Goal: Transaction & Acquisition: Purchase product/service

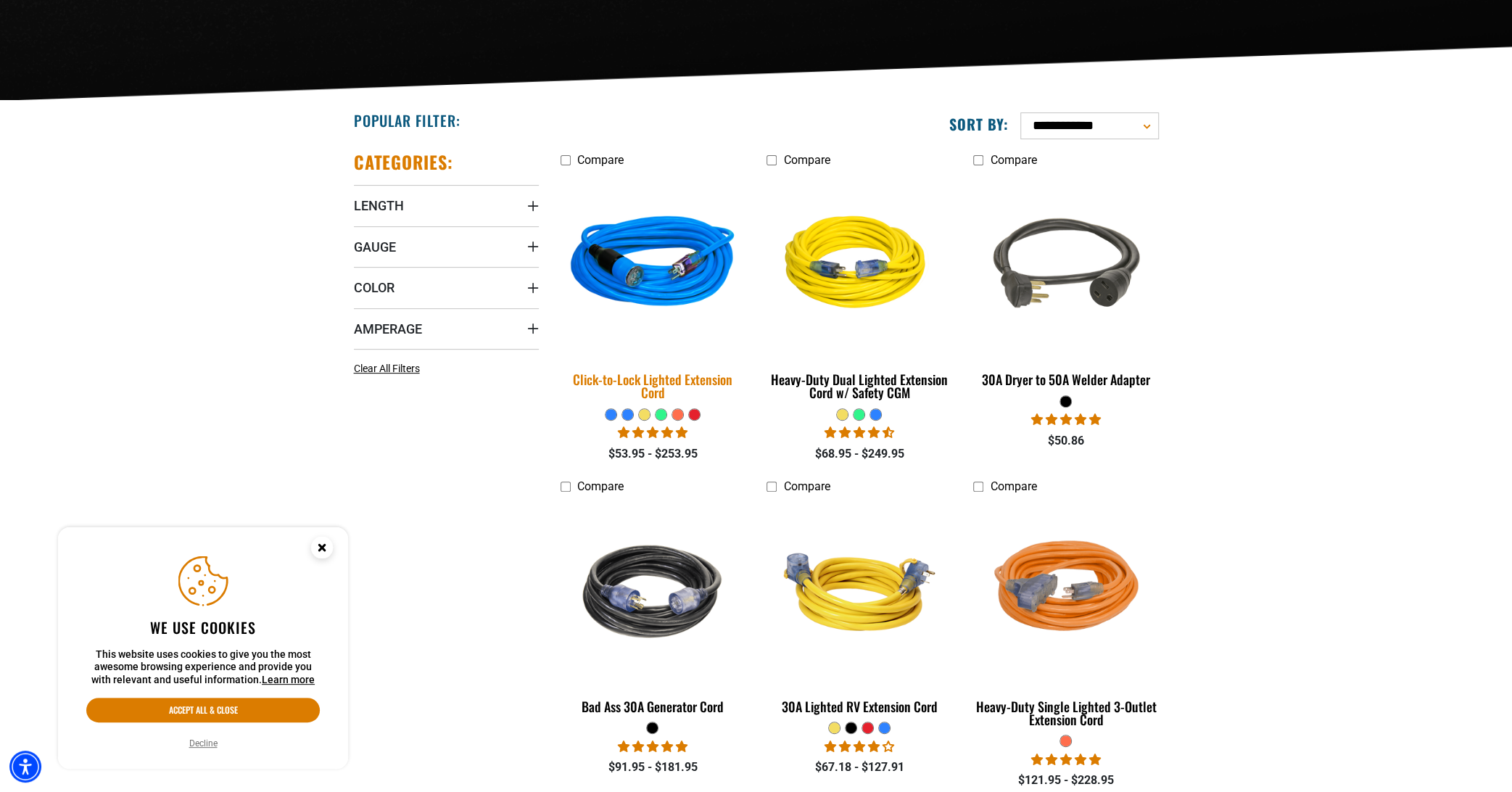
scroll to position [290, 0]
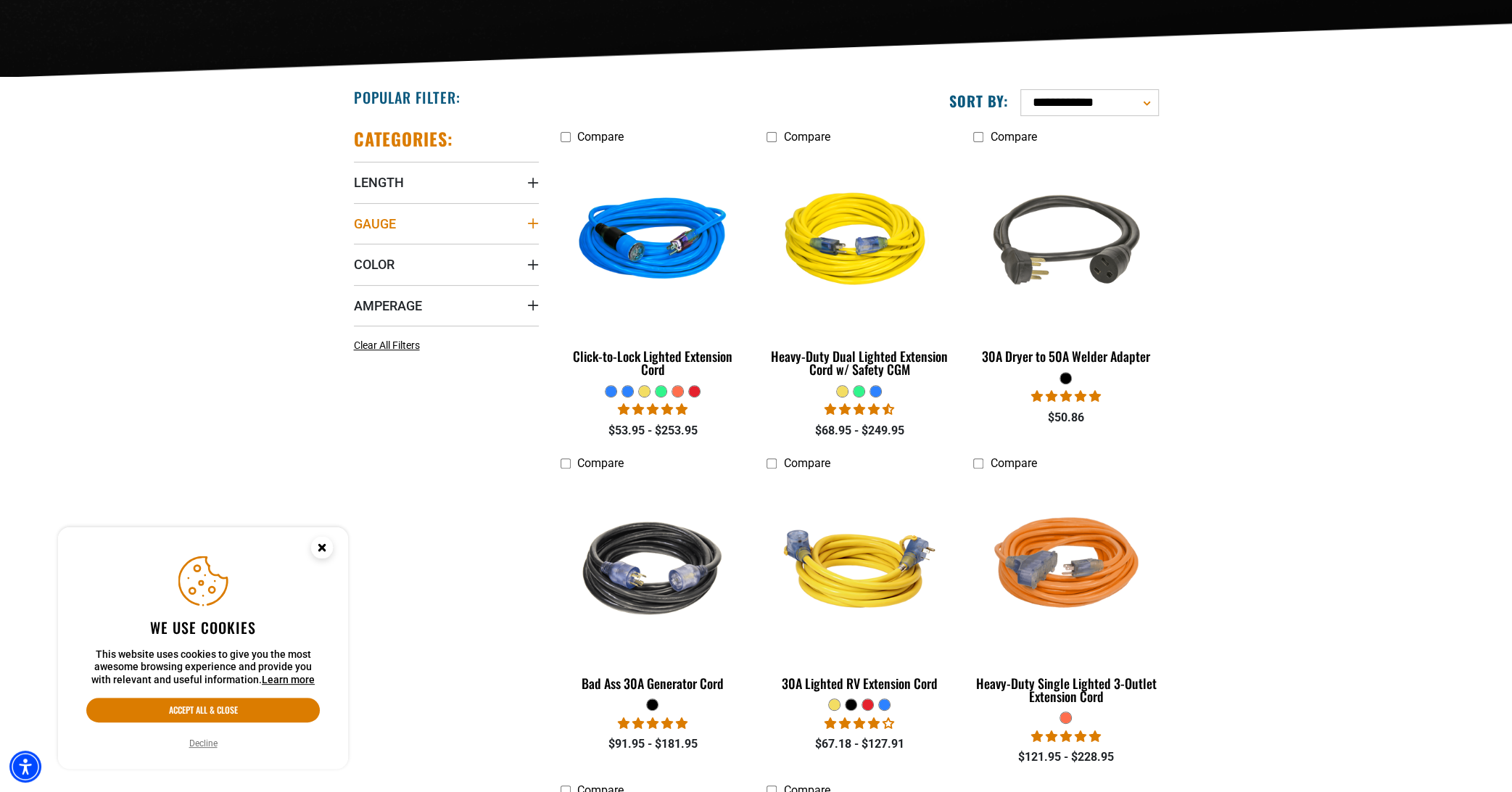
click at [423, 229] on summary "Gauge" at bounding box center [446, 223] width 185 height 41
click at [359, 253] on icon at bounding box center [359, 252] width 12 height 19
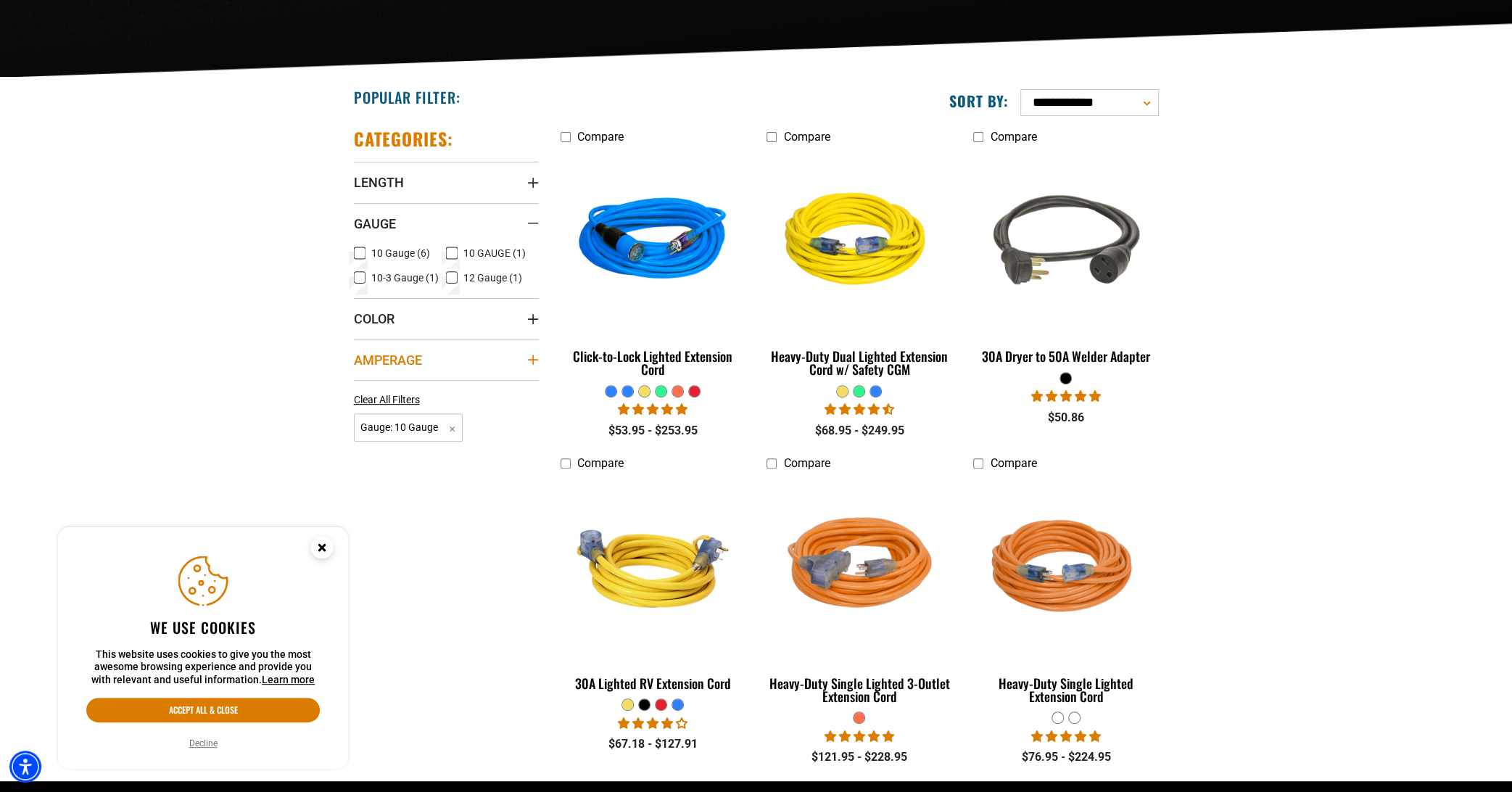
click at [446, 353] on summary "Amperage" at bounding box center [446, 359] width 185 height 41
click at [362, 387] on icon at bounding box center [359, 389] width 12 height 19
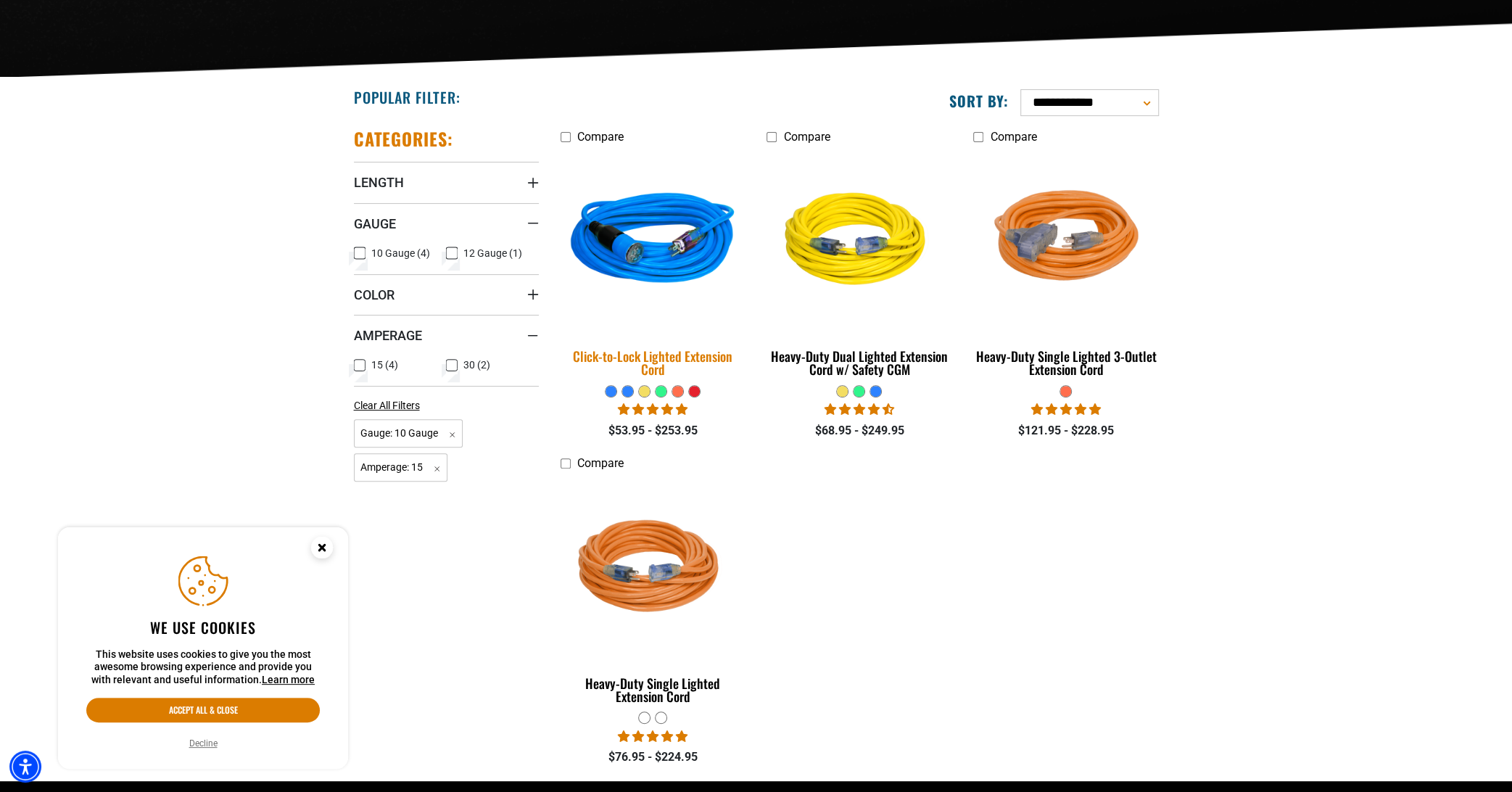
click at [674, 251] on img at bounding box center [653, 241] width 203 height 185
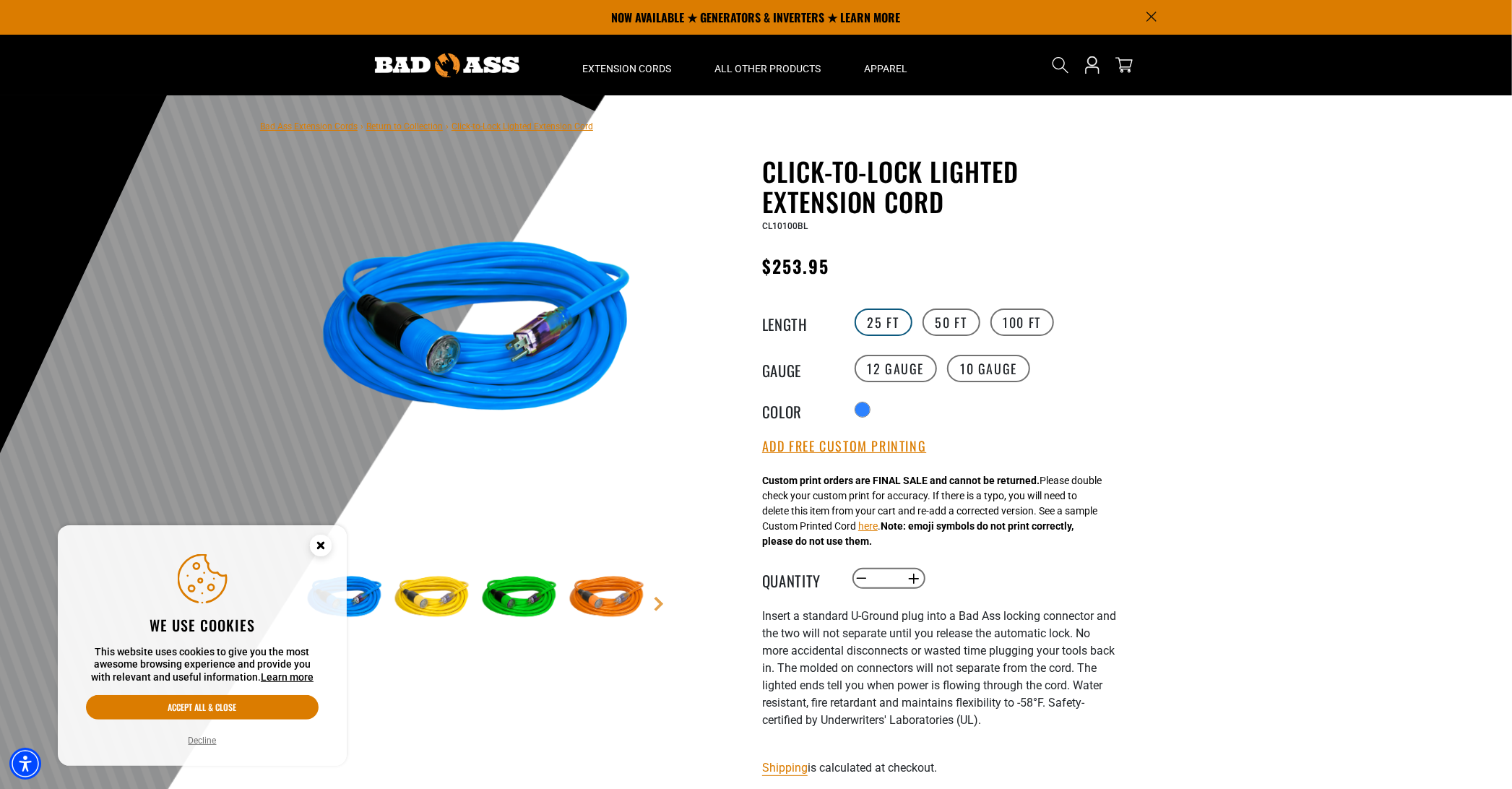
click at [884, 317] on label "25 FT" at bounding box center [883, 323] width 58 height 28
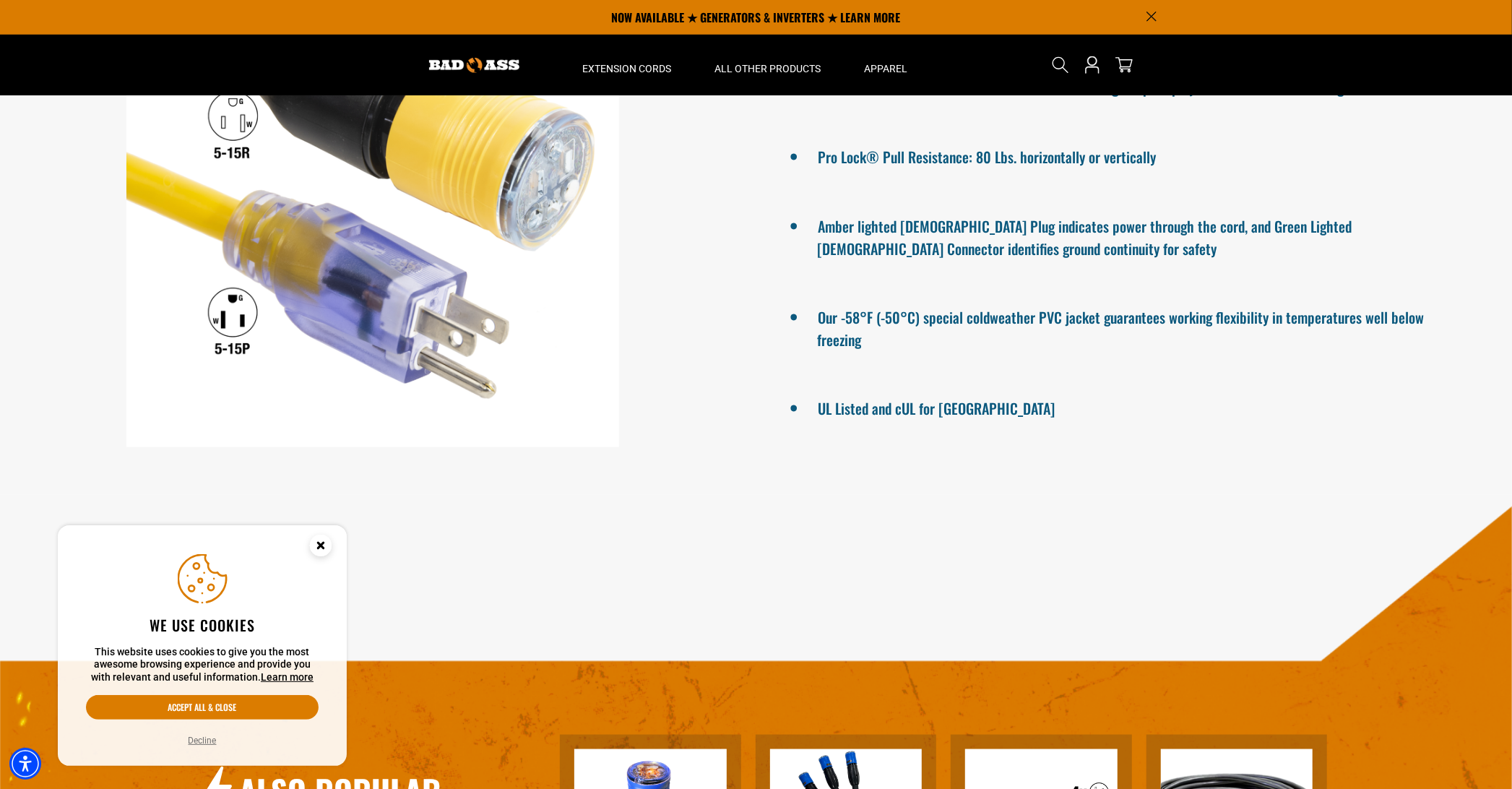
scroll to position [1156, 0]
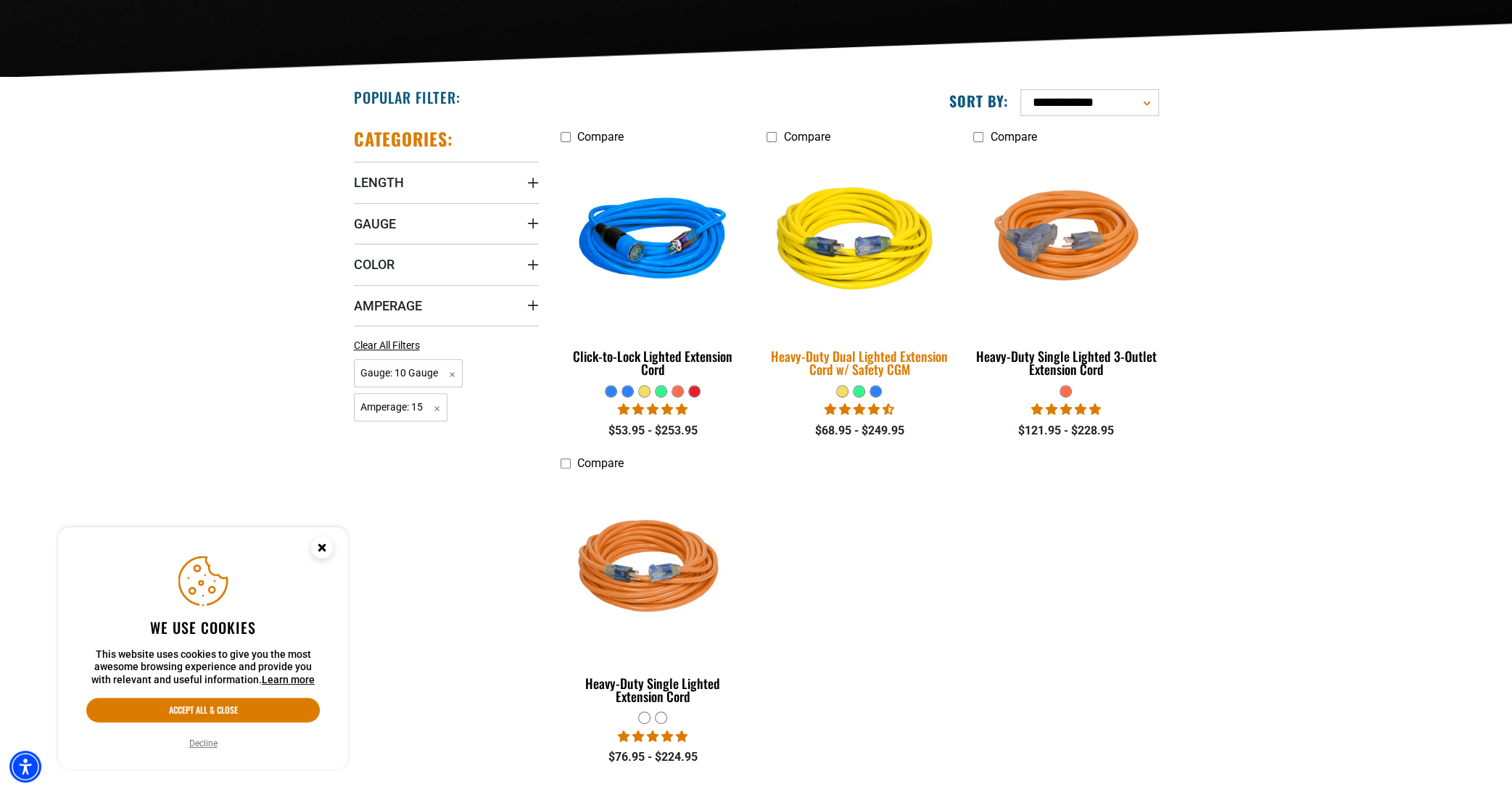
click at [892, 270] on img at bounding box center [858, 241] width 203 height 185
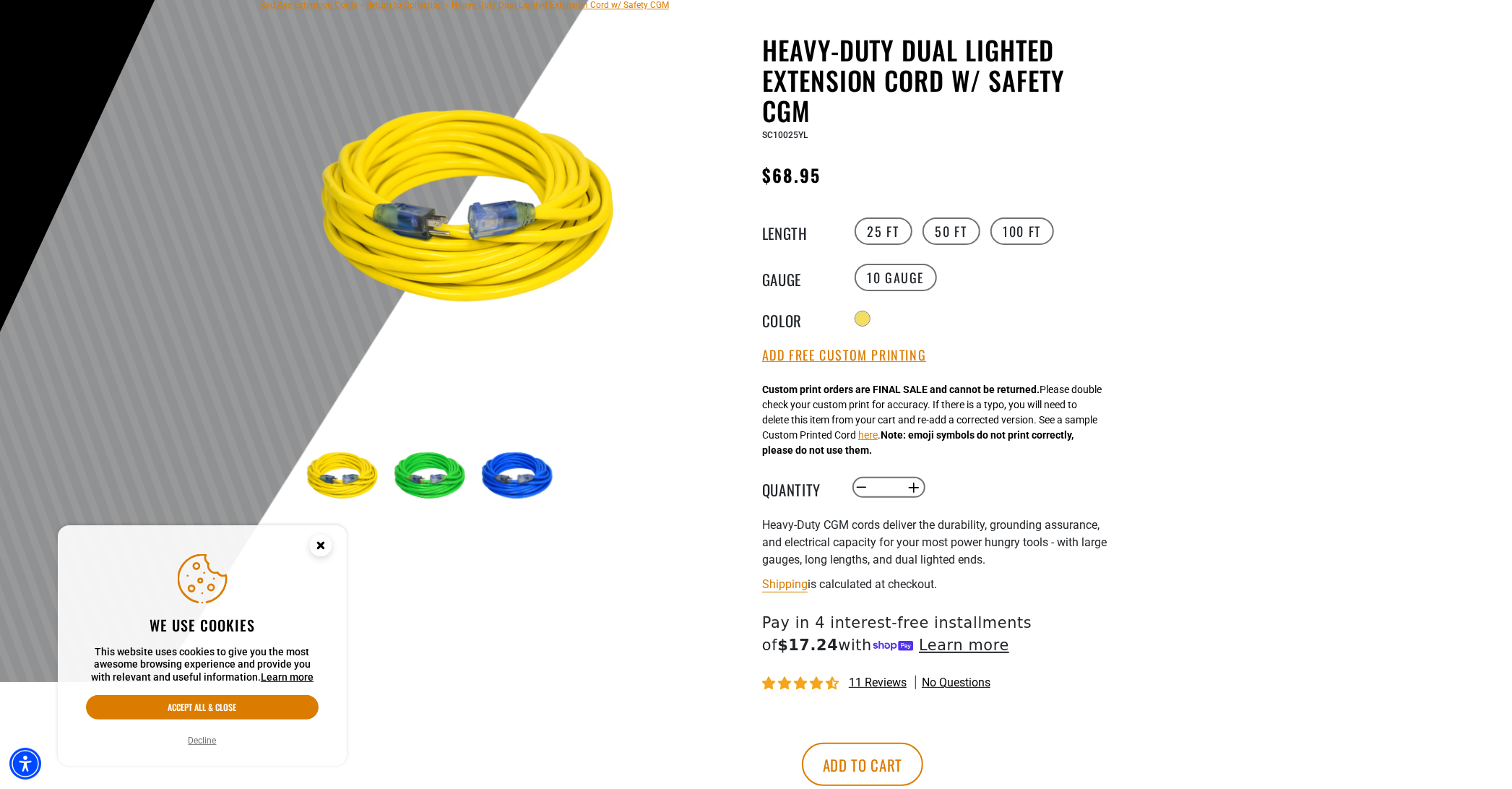
scroll to position [144, 0]
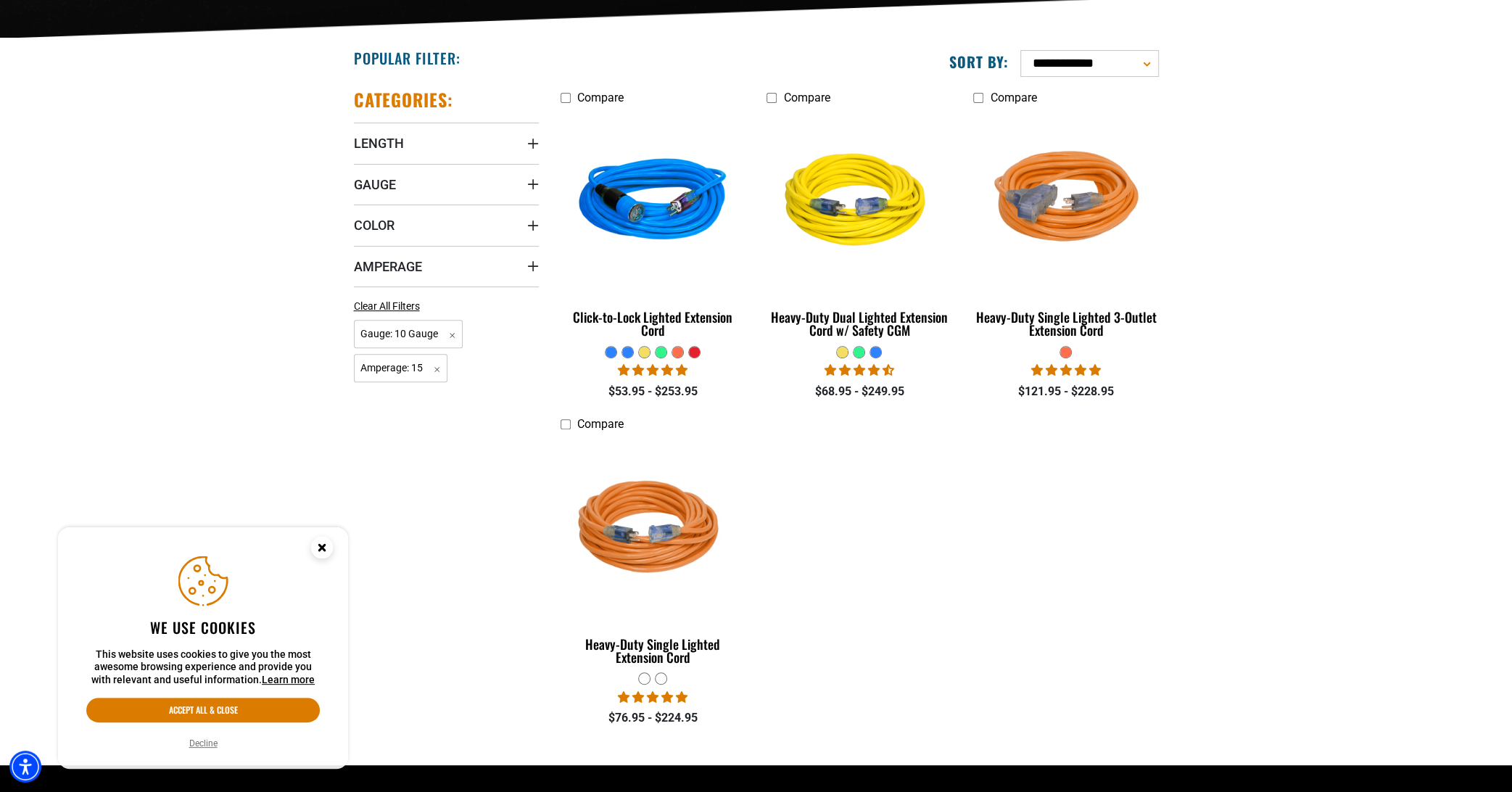
scroll to position [362, 0]
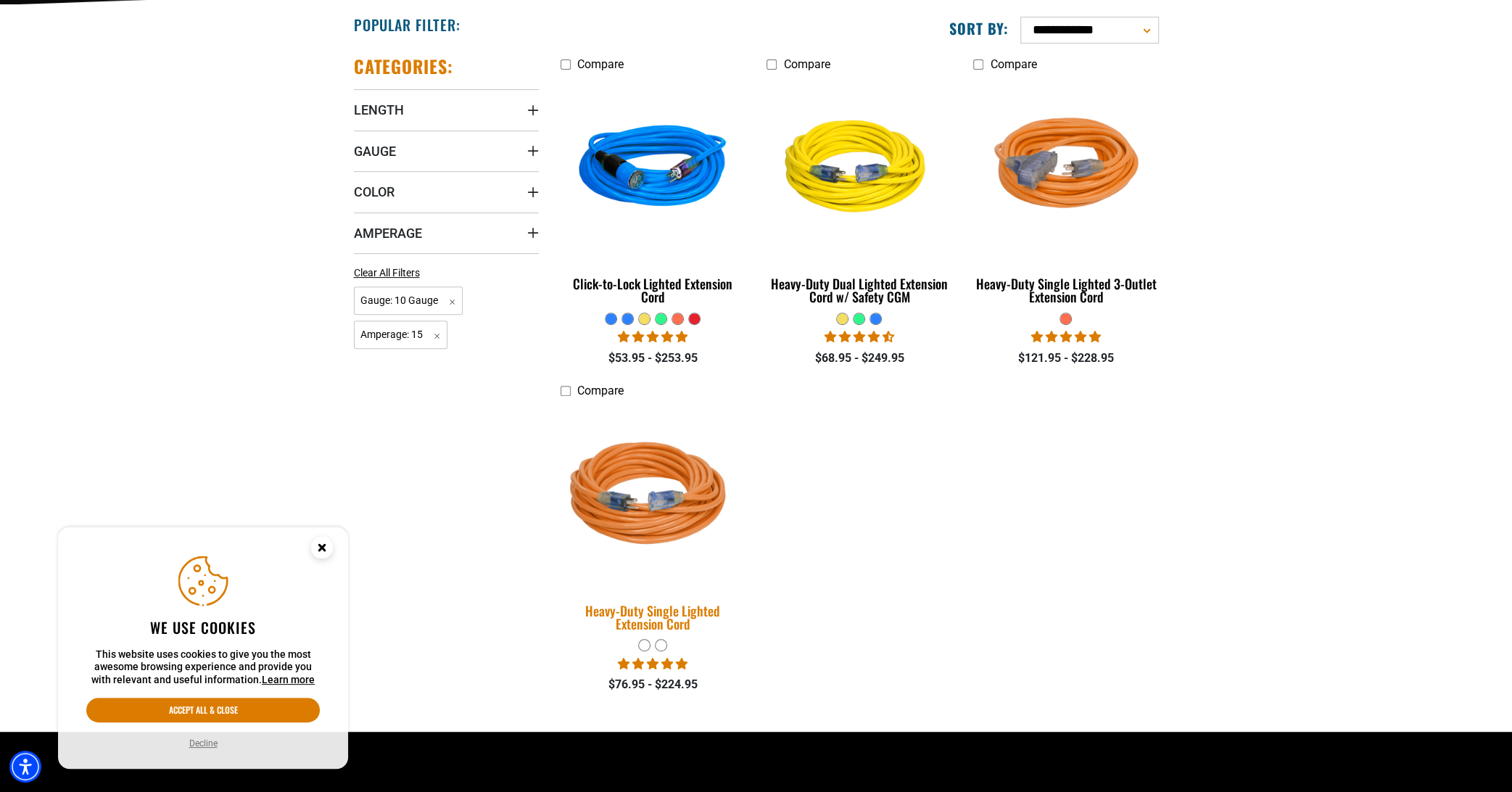
click at [700, 470] on img at bounding box center [653, 495] width 203 height 185
